Goal: Information Seeking & Learning: Learn about a topic

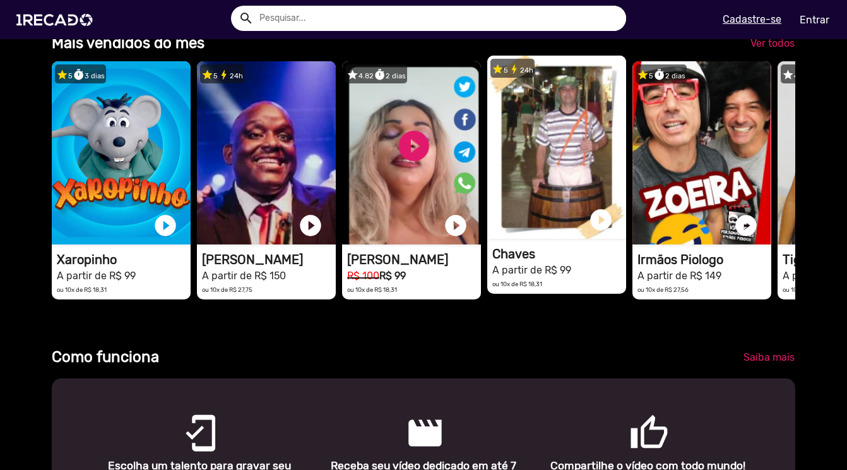
click at [576, 172] on video "1RECADO vídeos dedicados para fãs e empresas" at bounding box center [556, 147] width 139 height 183
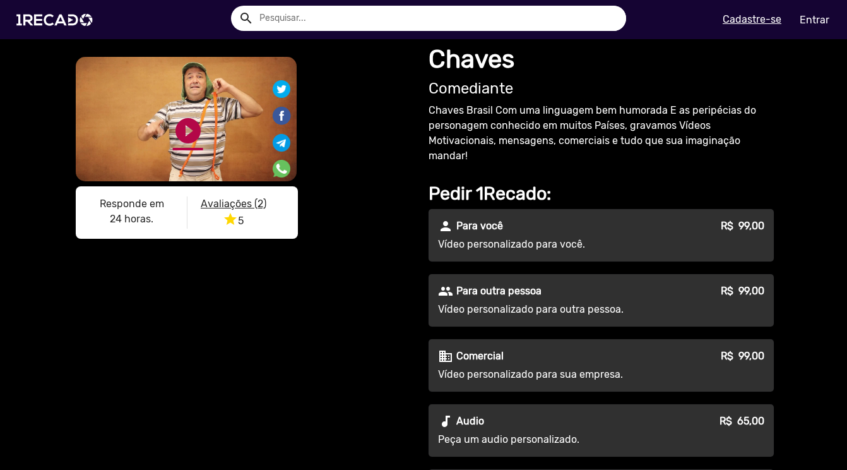
click at [188, 133] on link "play_circle_filled" at bounding box center [188, 130] width 30 height 30
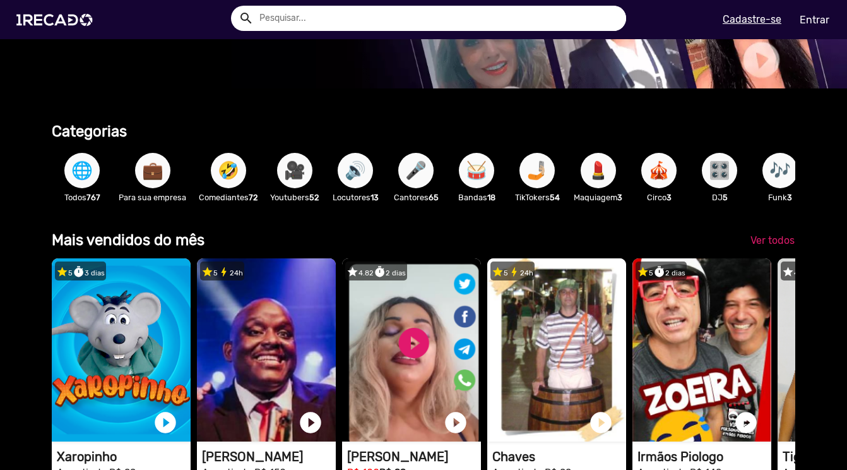
scroll to position [230, 0]
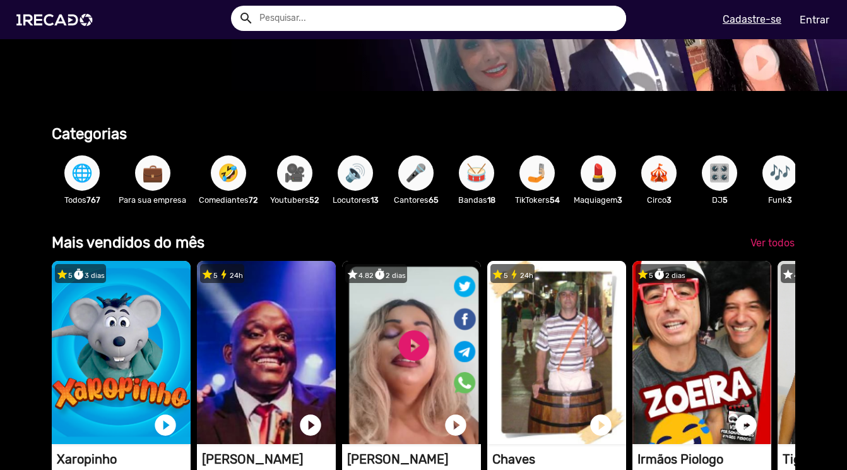
click at [302, 176] on span "🎥" at bounding box center [294, 172] width 21 height 35
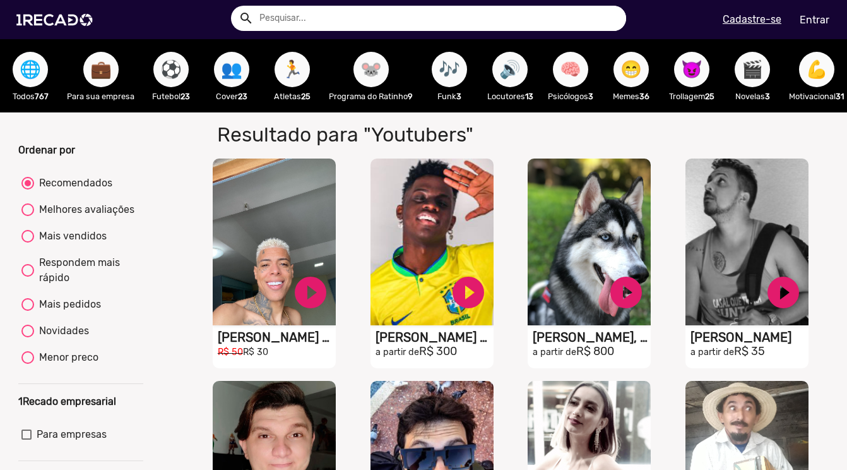
click at [288, 73] on span "🏃" at bounding box center [291, 69] width 21 height 35
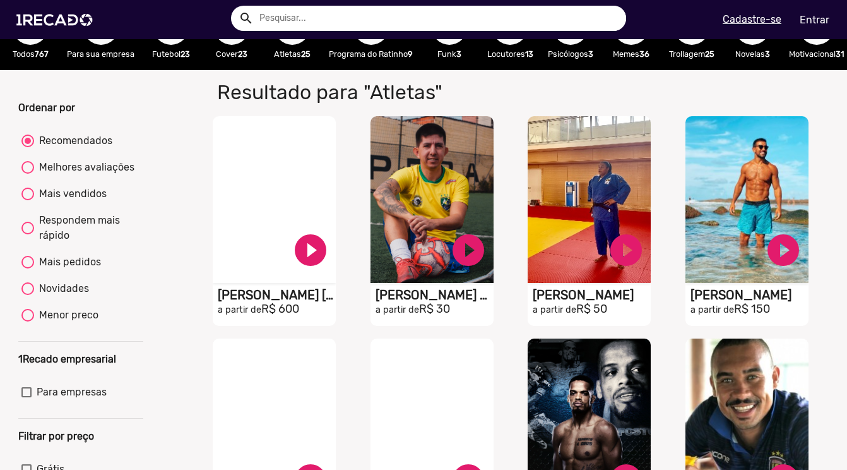
scroll to position [40, 0]
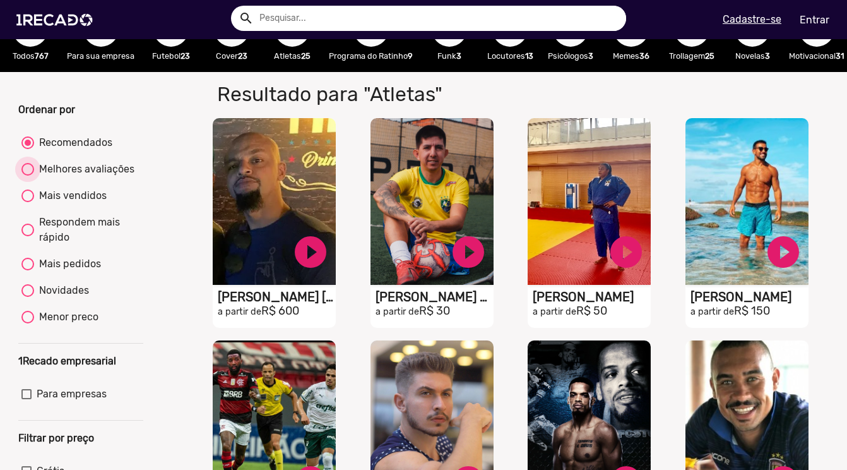
click at [66, 177] on div "Melhores avaliações" at bounding box center [84, 169] width 100 height 15
click at [28, 176] on input "Melhores avaliações" at bounding box center [27, 175] width 1 height 1
radio input "true"
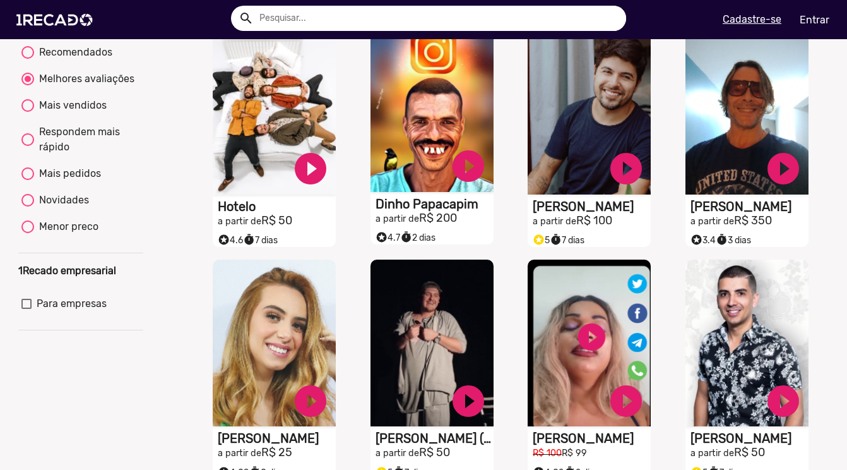
scroll to position [131, 0]
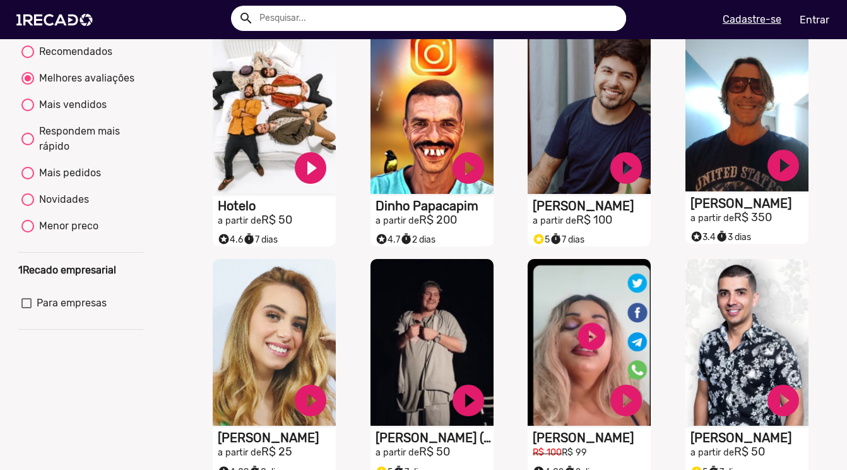
click at [735, 163] on video "S1RECADO vídeos dedicados para fãs e empresas" at bounding box center [746, 108] width 123 height 167
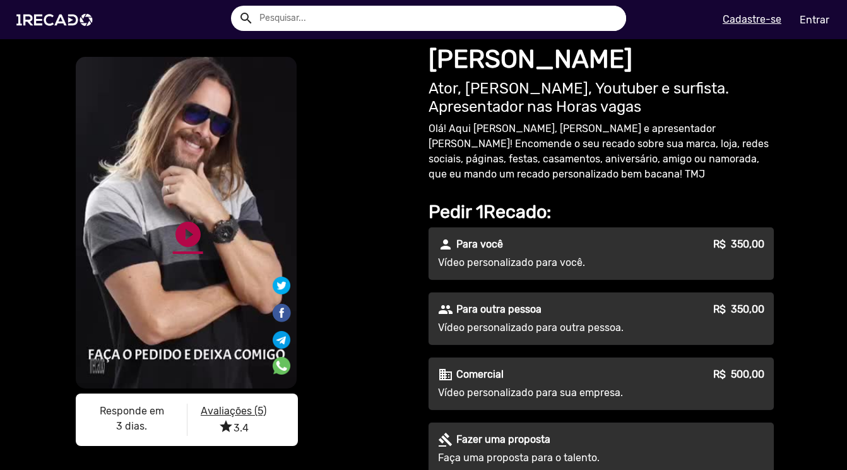
click at [184, 237] on link "play_circle_filled" at bounding box center [188, 234] width 30 height 30
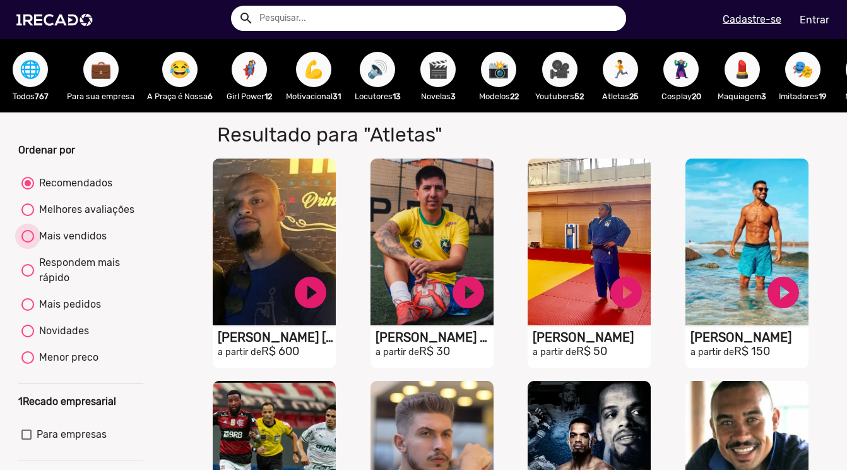
click at [67, 244] on div "Mais vendidos" at bounding box center [70, 235] width 73 height 15
click at [28, 243] on input "Mais vendidos" at bounding box center [27, 242] width 1 height 1
radio input "true"
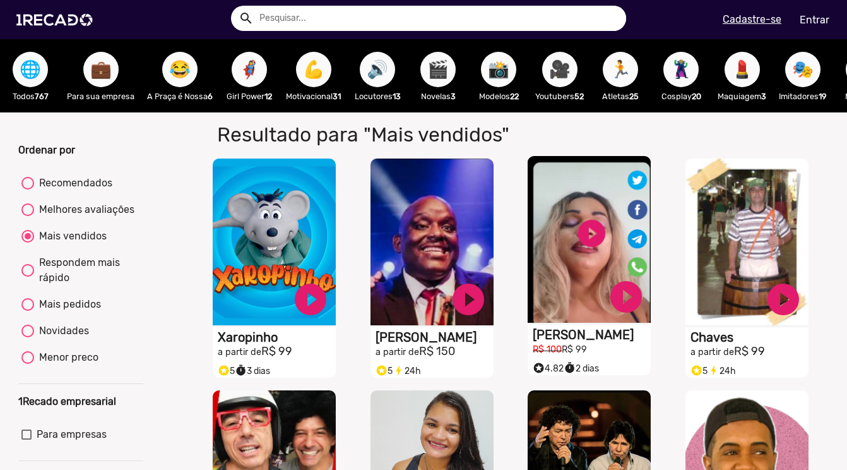
click at [595, 259] on video "S1RECADO vídeos dedicados para fãs e empresas" at bounding box center [589, 239] width 123 height 167
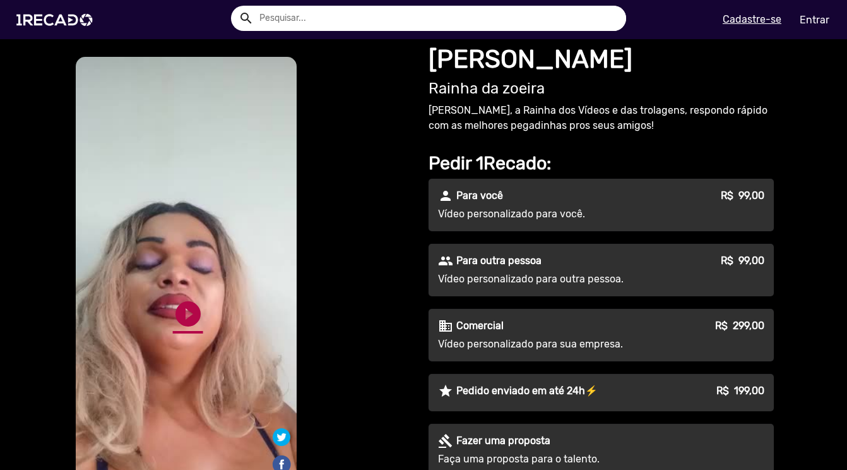
click at [183, 310] on link "play_circle_filled" at bounding box center [188, 313] width 30 height 30
